Goal: Participate in discussion

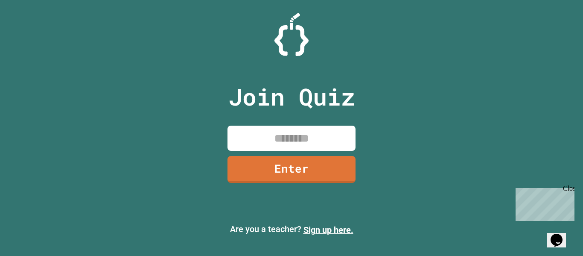
click at [292, 140] on input at bounding box center [292, 138] width 128 height 25
type input "*"
type input "********"
click at [280, 161] on link "Enter" at bounding box center [292, 168] width 128 height 28
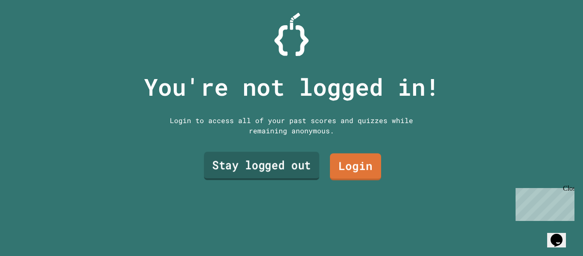
click at [308, 167] on link "Stay logged out" at bounding box center [261, 166] width 115 height 28
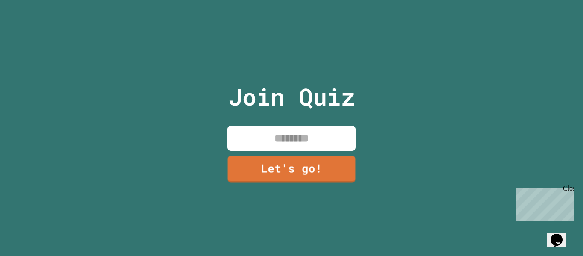
click at [305, 139] on input at bounding box center [292, 138] width 128 height 25
type input "*"
type input "******"
click at [280, 174] on link "Let's go!" at bounding box center [292, 168] width 126 height 28
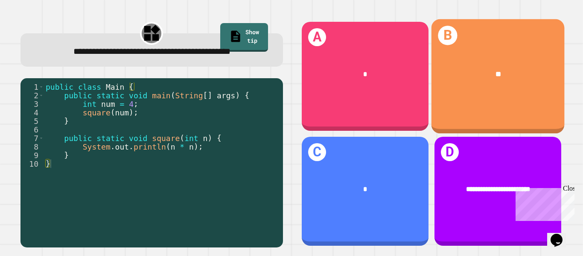
click at [504, 121] on div "B **" at bounding box center [497, 76] width 133 height 114
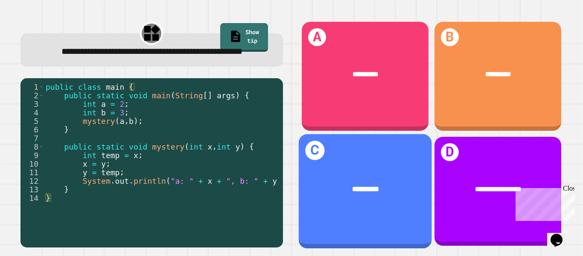
click at [383, 167] on div "**********" at bounding box center [365, 191] width 133 height 114
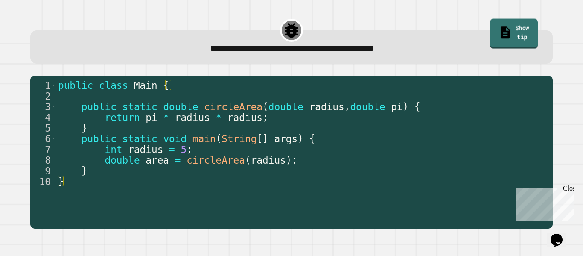
click at [512, 29] on link "Show tip" at bounding box center [514, 34] width 48 height 30
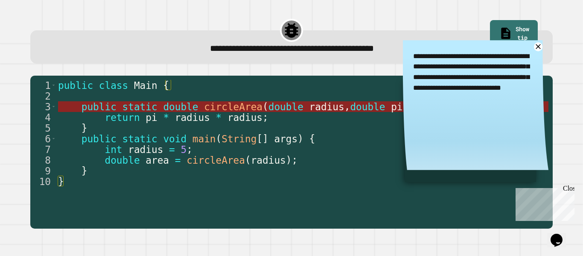
click at [279, 111] on span "double" at bounding box center [286, 106] width 35 height 11
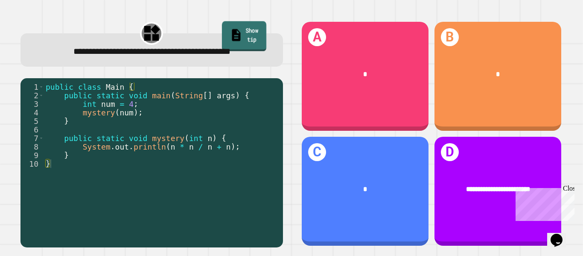
click at [253, 33] on link "Show tip" at bounding box center [244, 36] width 44 height 30
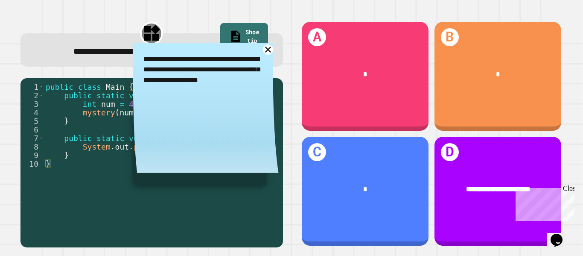
click at [266, 55] on icon at bounding box center [268, 49] width 11 height 11
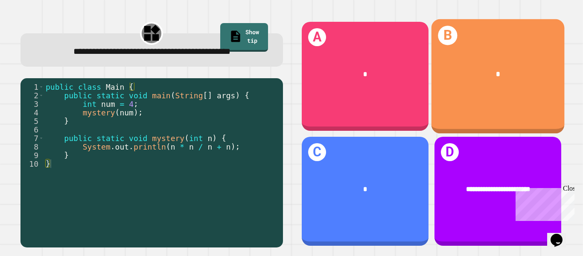
click at [467, 58] on div "*" at bounding box center [497, 74] width 133 height 40
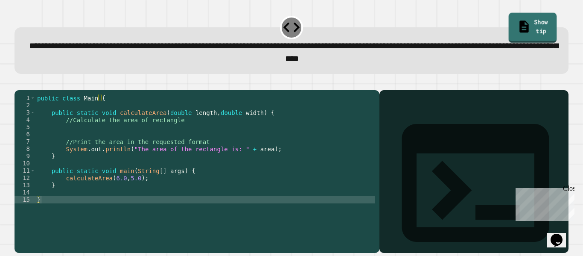
click at [550, 22] on link "Show tip" at bounding box center [533, 28] width 48 height 30
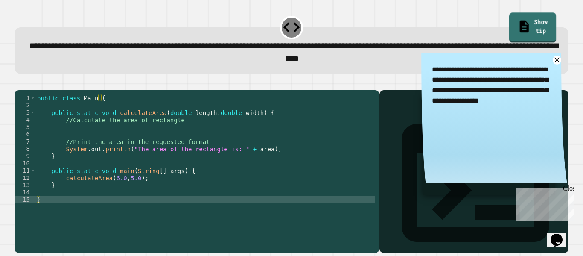
click at [549, 22] on link "Show tip" at bounding box center [532, 28] width 47 height 30
click at [556, 63] on icon at bounding box center [557, 60] width 11 height 11
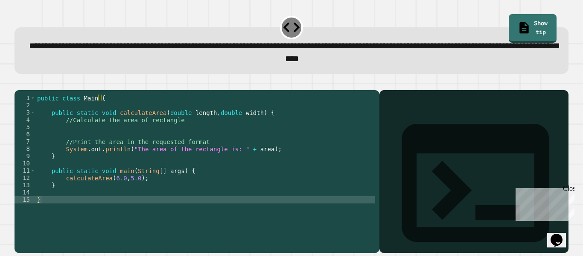
click at [425, 138] on div at bounding box center [474, 184] width 181 height 138
click at [395, 112] on icon at bounding box center [475, 182] width 177 height 177
click at [133, 178] on div "public class Main { public static void calculateArea ( double length , double w…" at bounding box center [205, 166] width 340 height 145
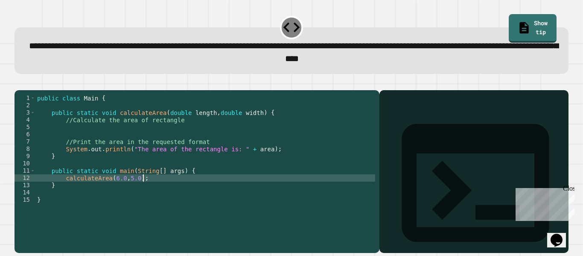
click at [143, 187] on div "public class Main { public static void calculateArea ( double length , double w…" at bounding box center [205, 166] width 340 height 145
click at [183, 133] on div "public class Main { public static void calculateArea ( double length , double w…" at bounding box center [205, 166] width 340 height 145
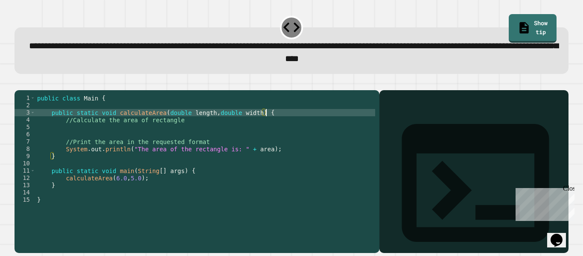
type textarea "**********"
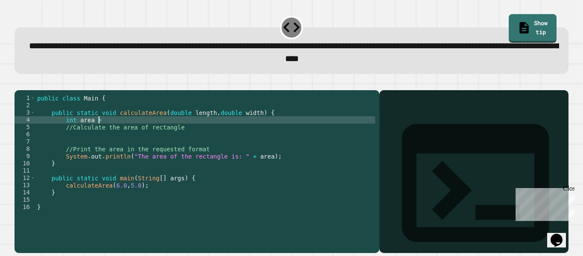
scroll to position [0, 8]
click at [74, 134] on div "public class Main { public static void calculateArea ( double length , double w…" at bounding box center [205, 166] width 340 height 145
click at [114, 133] on div "public class Main { public static void calculateArea ( double length , double w…" at bounding box center [205, 166] width 340 height 145
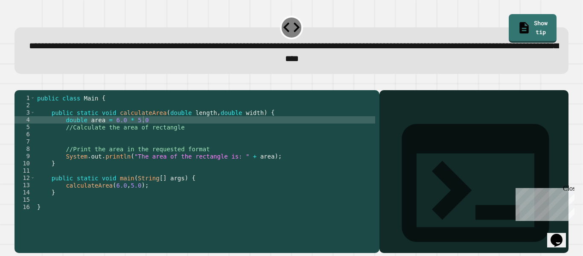
click at [19, 83] on icon "button" at bounding box center [19, 83] width 0 height 0
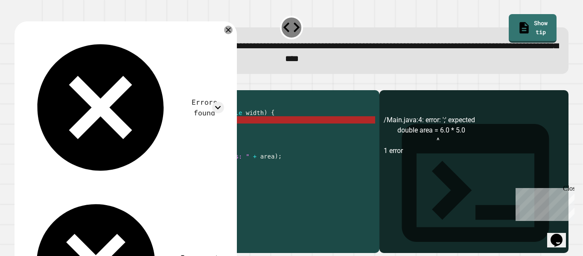
click at [109, 135] on div "public class Main { public static void calculateArea ( double length , double w…" at bounding box center [205, 166] width 340 height 145
click at [145, 133] on div "public class Main { public static void calculateArea ( double length , double w…" at bounding box center [205, 166] width 340 height 145
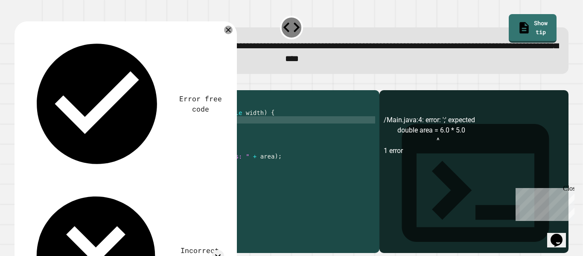
scroll to position [0, 13]
type textarea "**********"
click at [19, 83] on icon "button" at bounding box center [19, 83] width 0 height 0
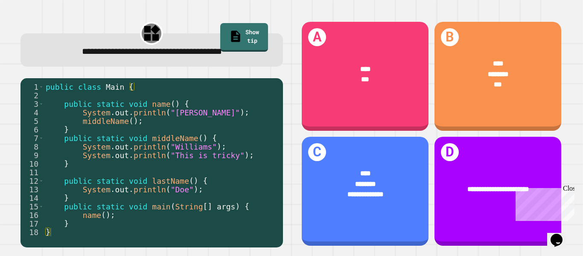
click at [570, 190] on div "Close" at bounding box center [568, 189] width 11 height 11
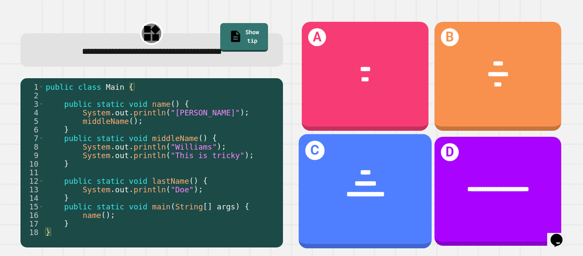
click at [375, 172] on div "****" at bounding box center [365, 172] width 104 height 11
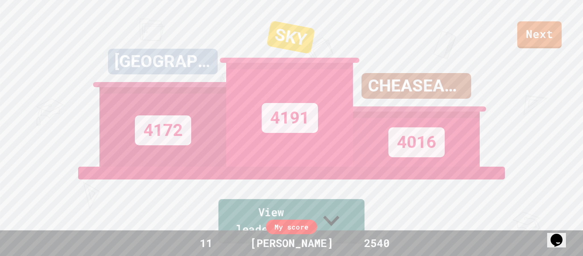
click at [348, 219] on icon at bounding box center [331, 220] width 32 height 34
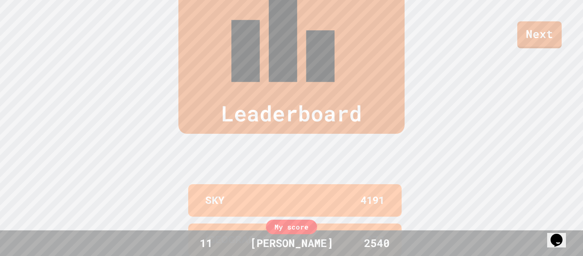
scroll to position [352, 0]
